Goal: Task Accomplishment & Management: Manage account settings

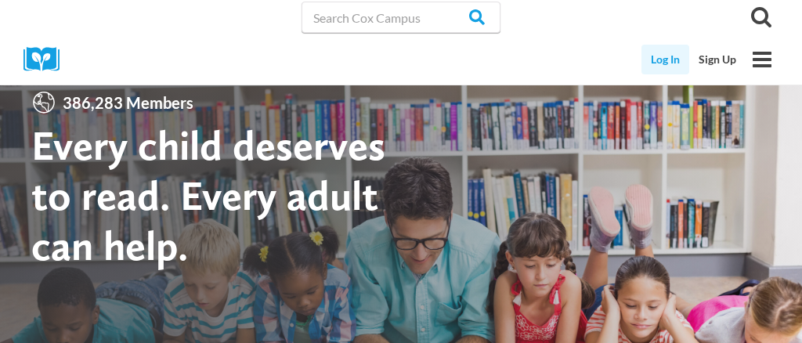
click at [673, 57] on link "Log In" at bounding box center [665, 60] width 48 height 30
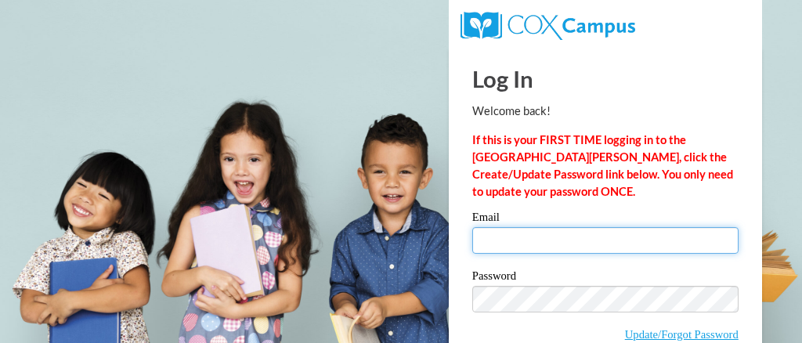
click at [506, 233] on input "Email" at bounding box center [605, 240] width 266 height 27
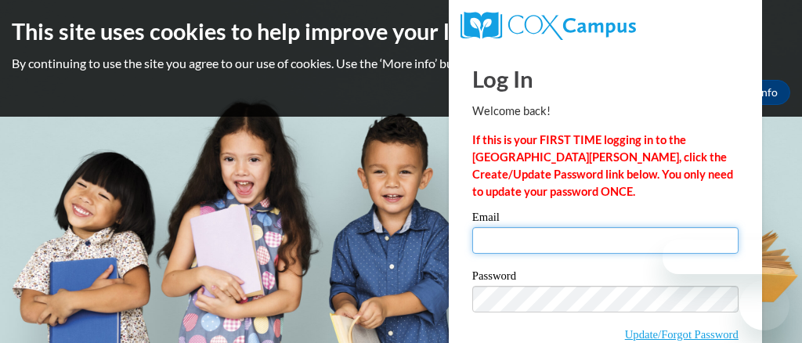
type input "j00799159@students.jsums.edu"
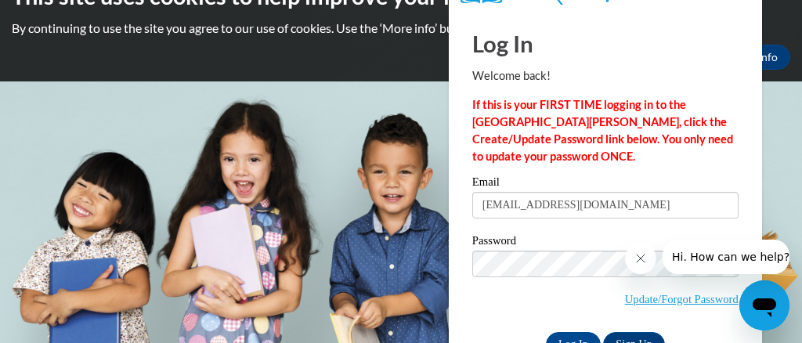
scroll to position [83, 0]
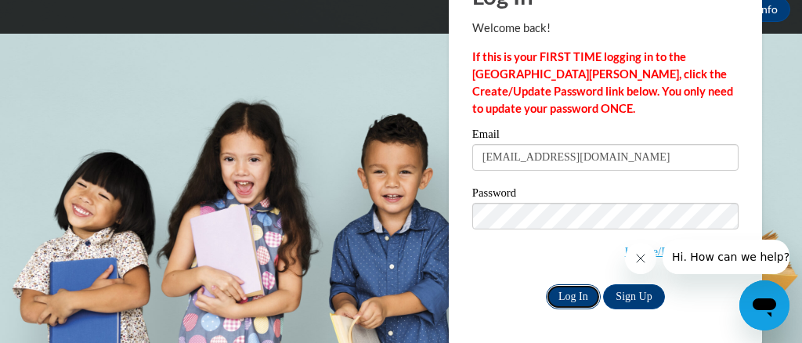
click at [592, 297] on input "Log In" at bounding box center [573, 296] width 55 height 25
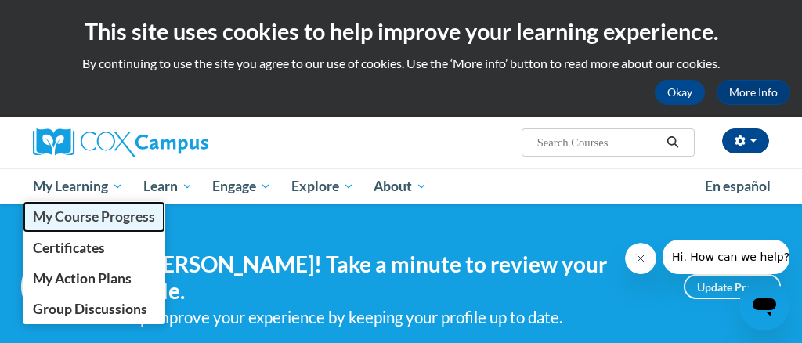
click at [83, 227] on link "My Course Progress" at bounding box center [94, 216] width 143 height 31
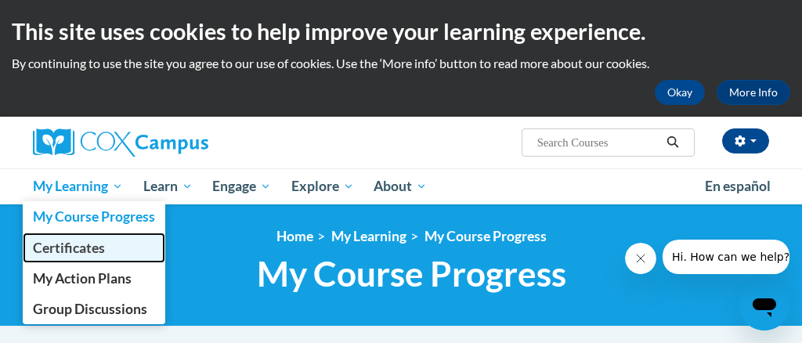
click at [87, 255] on span "Certificates" at bounding box center [69, 248] width 72 height 16
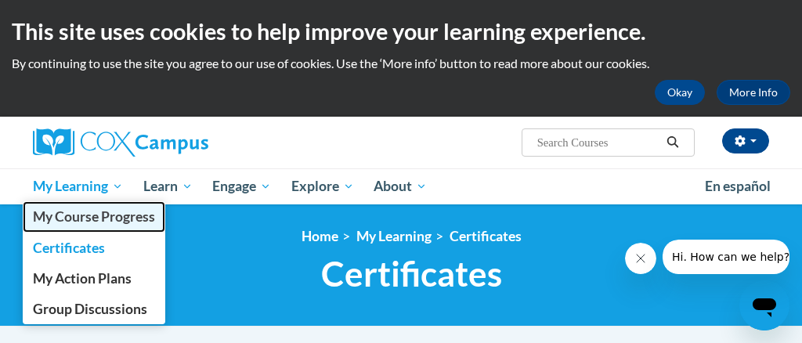
click at [90, 219] on span "My Course Progress" at bounding box center [94, 216] width 122 height 16
